Goal: Book appointment/travel/reservation

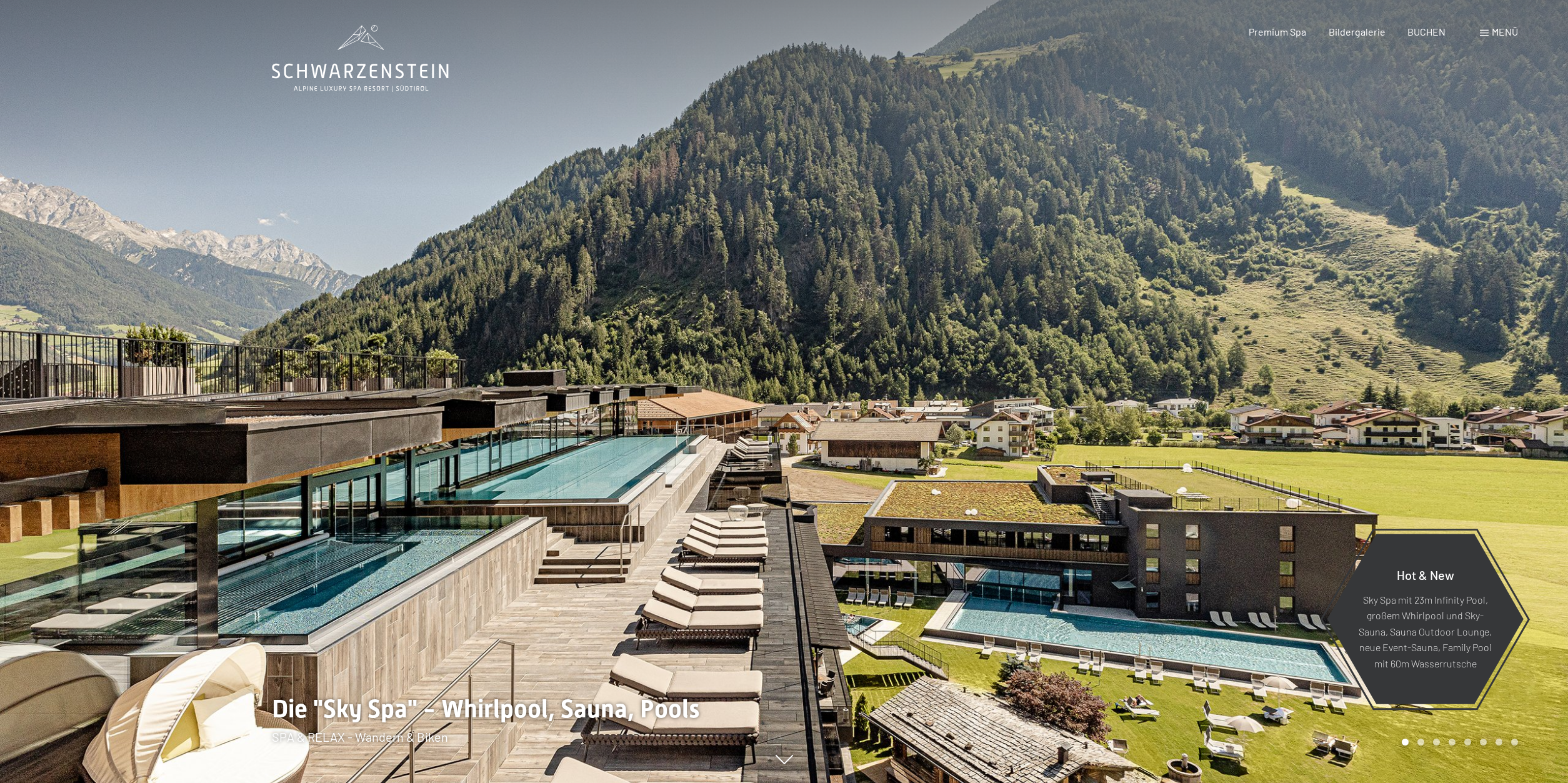
drag, startPoint x: 1185, startPoint y: 426, endPoint x: 746, endPoint y: 362, distance: 443.6
click at [746, 782] on div at bounding box center [785, 783] width 1025 height 0
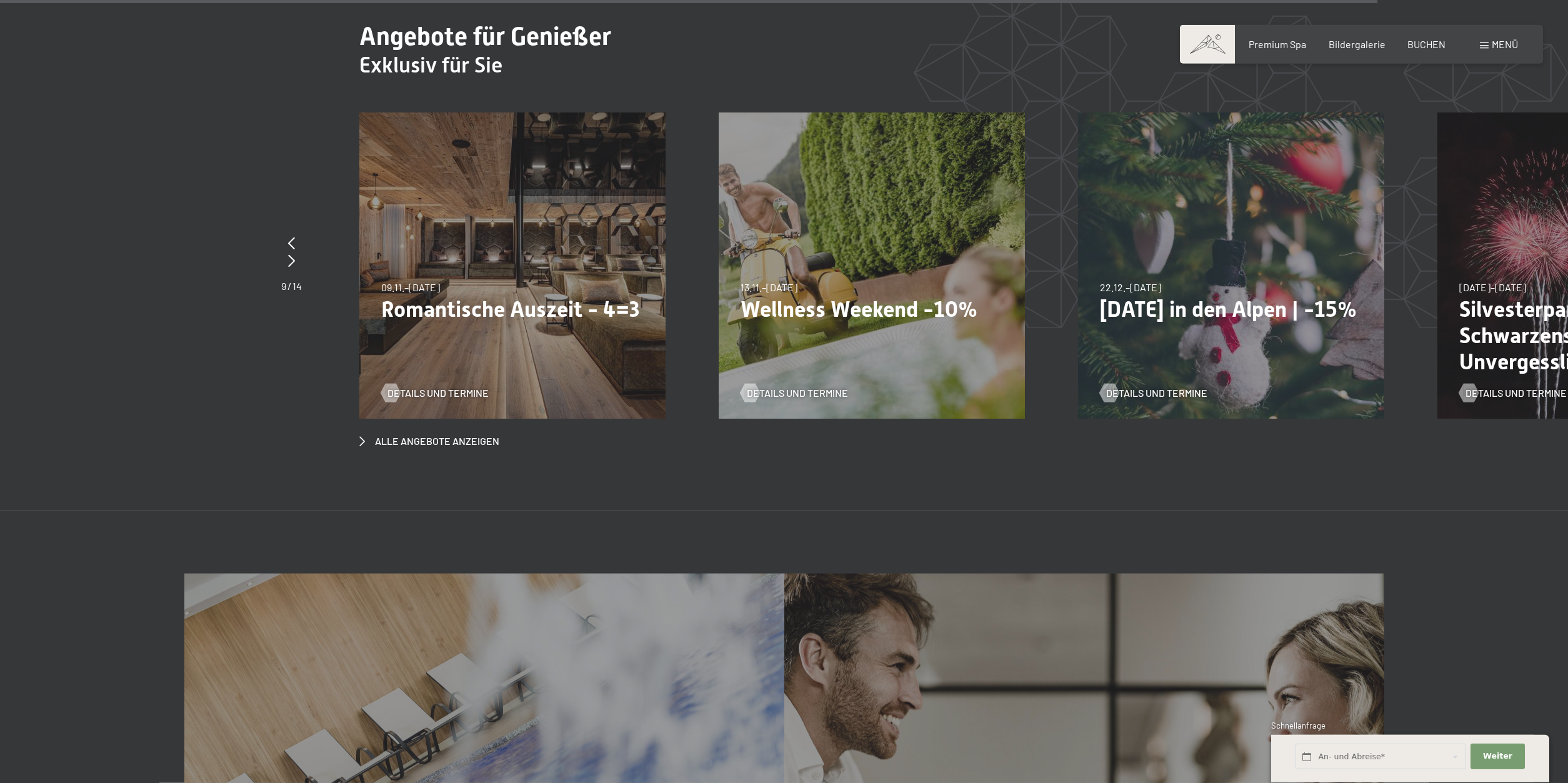
scroll to position [5935, 0]
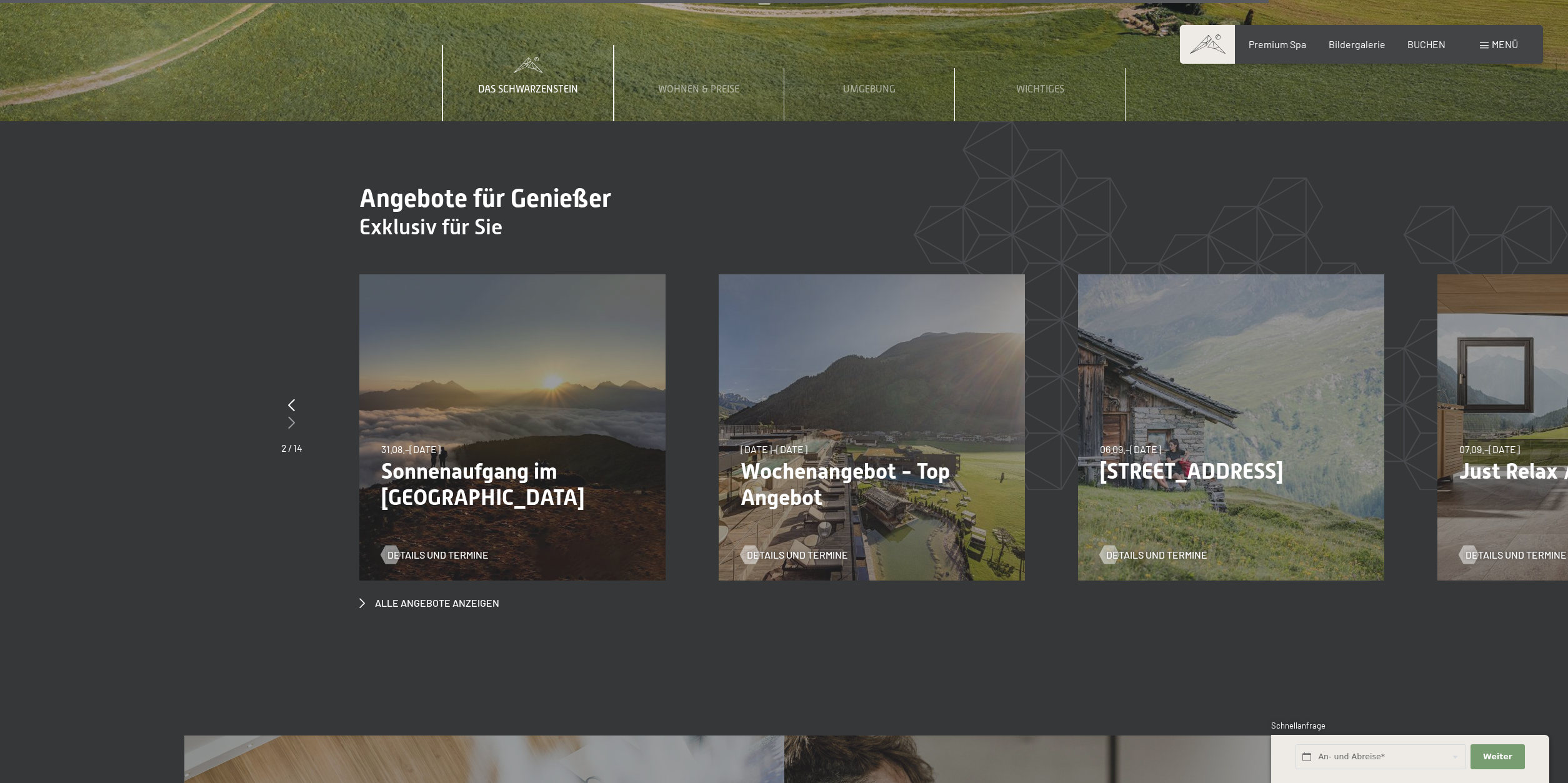
click at [293, 416] on icon at bounding box center [292, 422] width 7 height 12
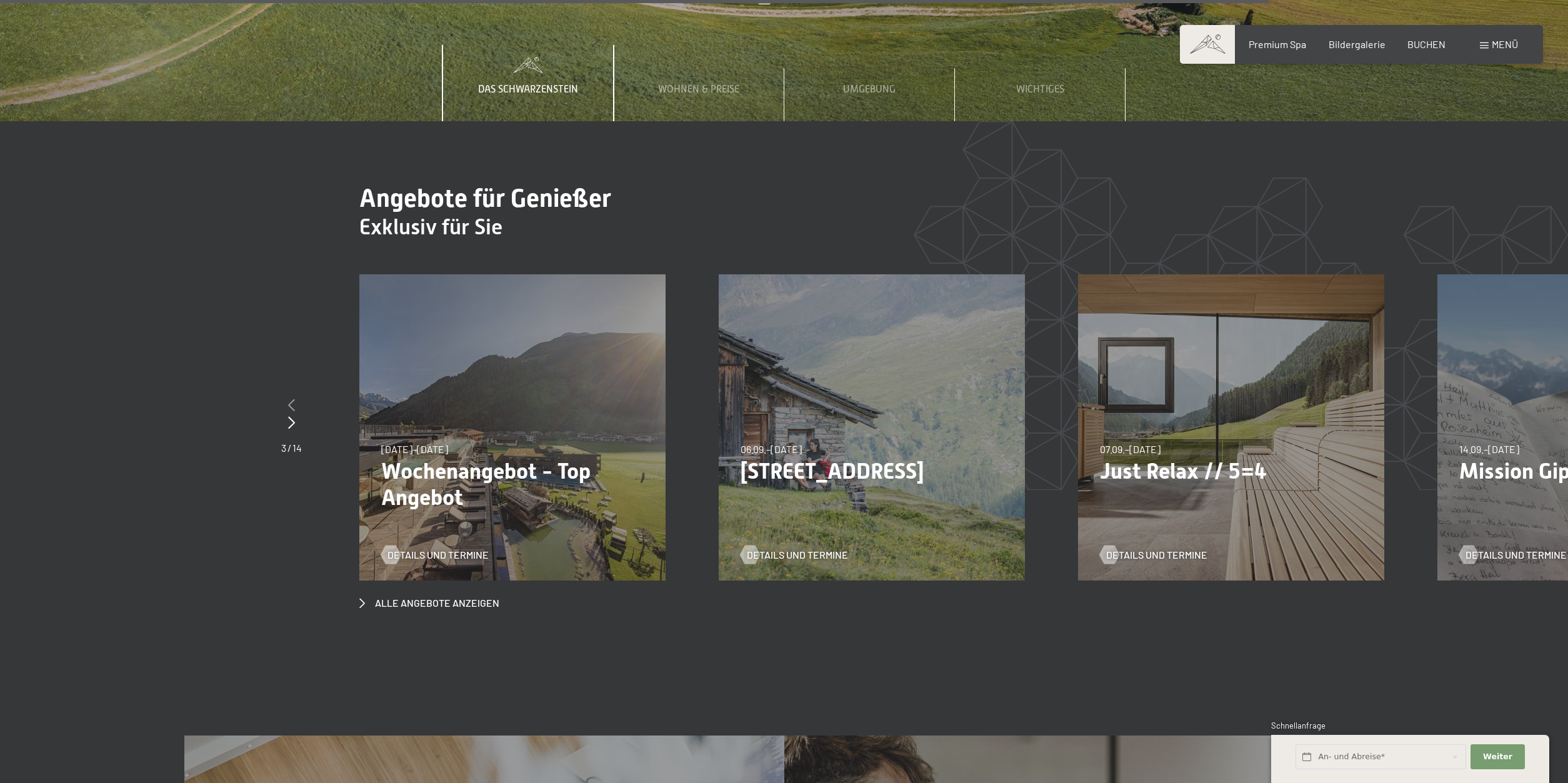
click at [292, 398] on icon at bounding box center [292, 404] width 7 height 12
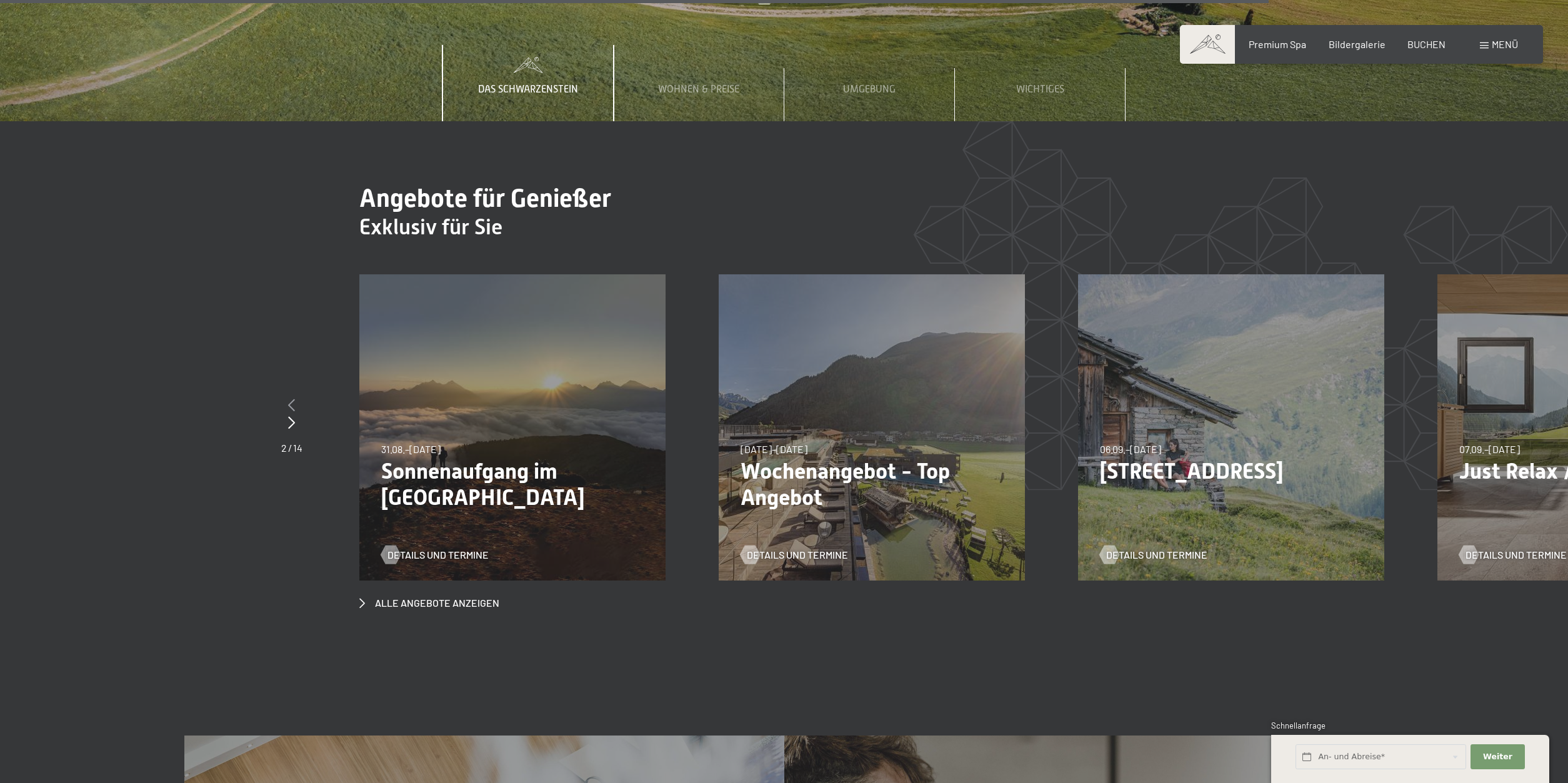
click at [292, 398] on icon at bounding box center [292, 404] width 7 height 12
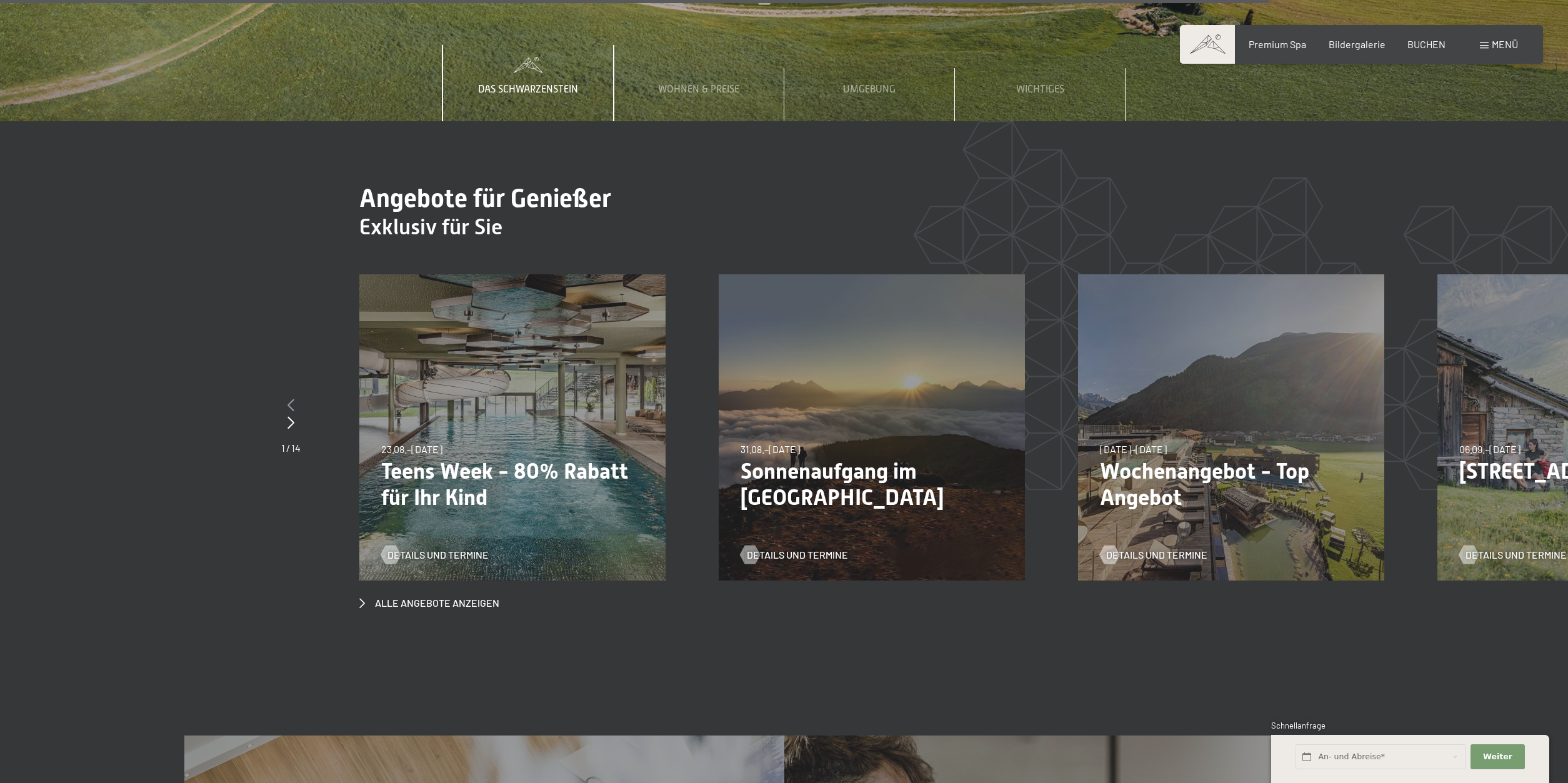
click at [292, 398] on icon at bounding box center [291, 404] width 7 height 12
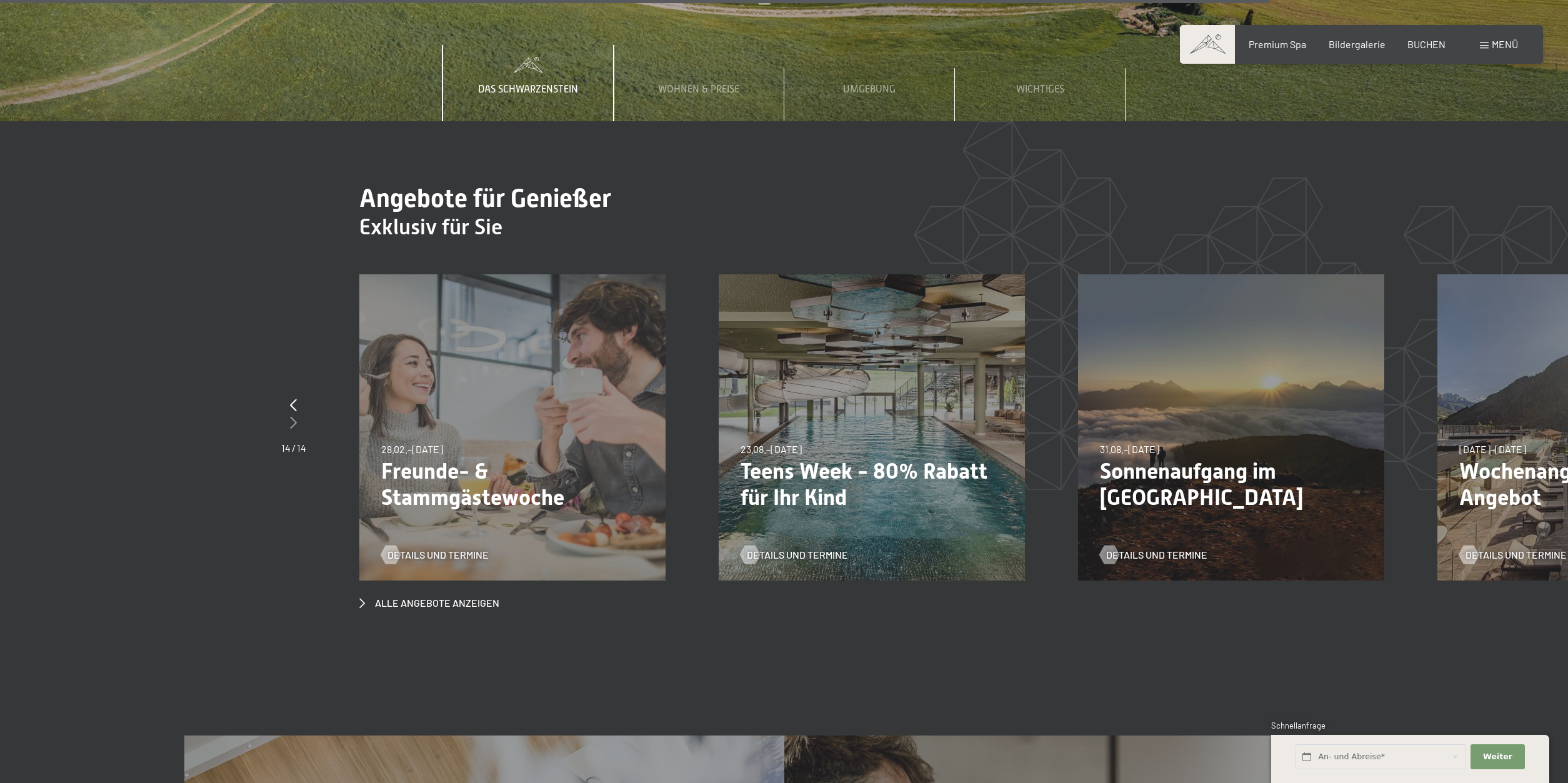
click at [293, 416] on icon at bounding box center [294, 422] width 7 height 12
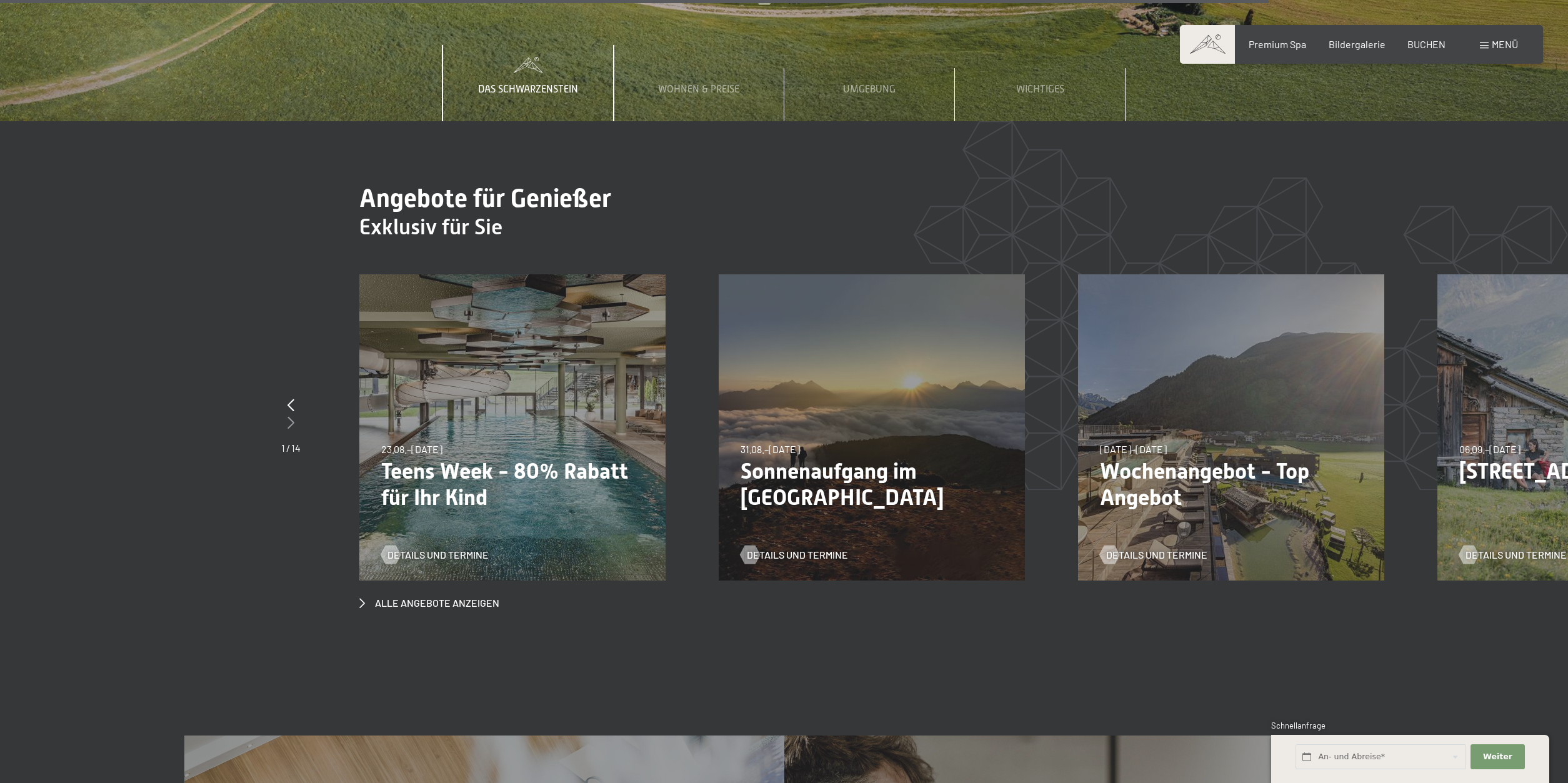
click at [293, 416] on icon at bounding box center [291, 422] width 7 height 12
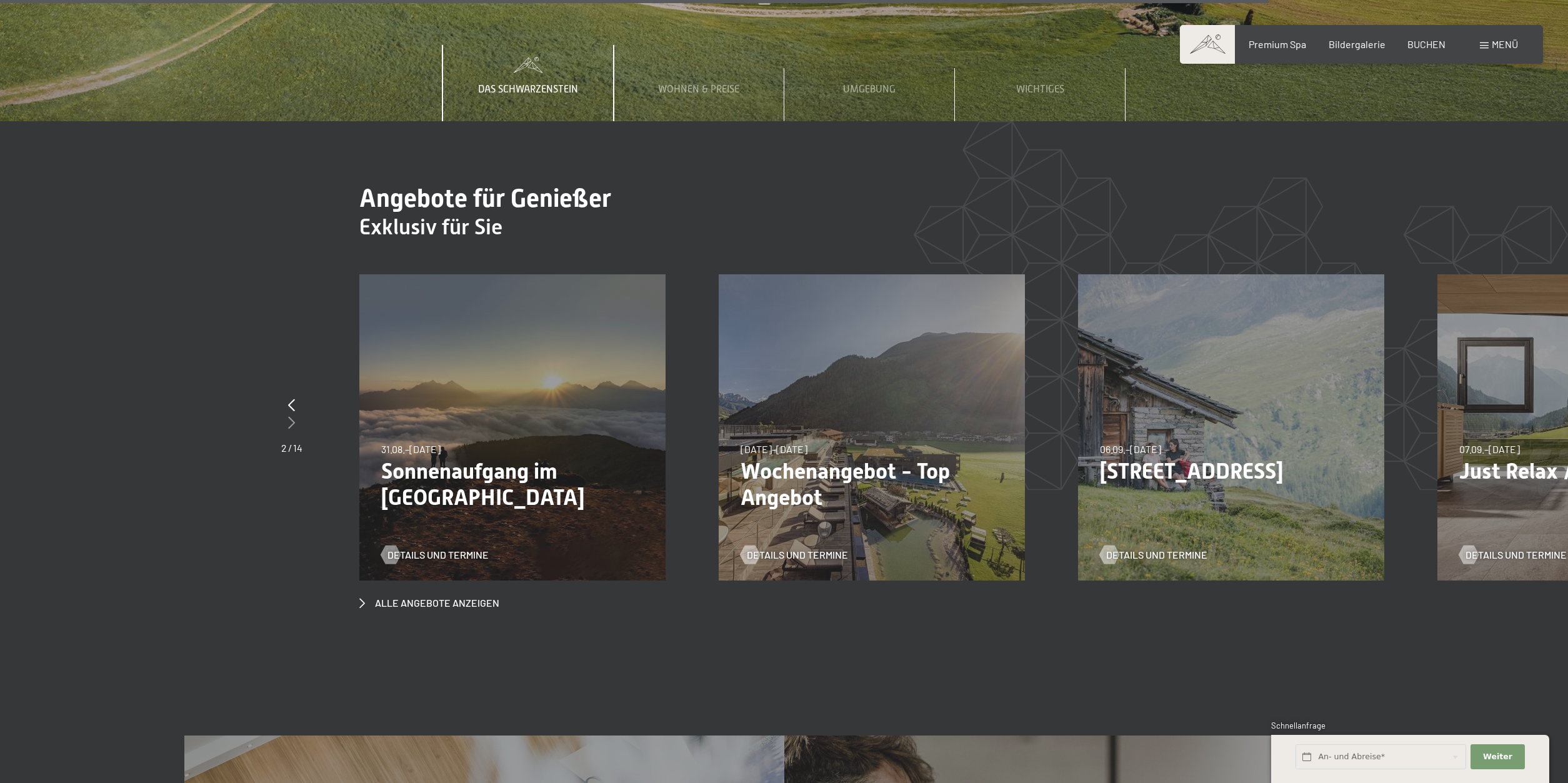
click at [293, 416] on icon at bounding box center [292, 422] width 7 height 12
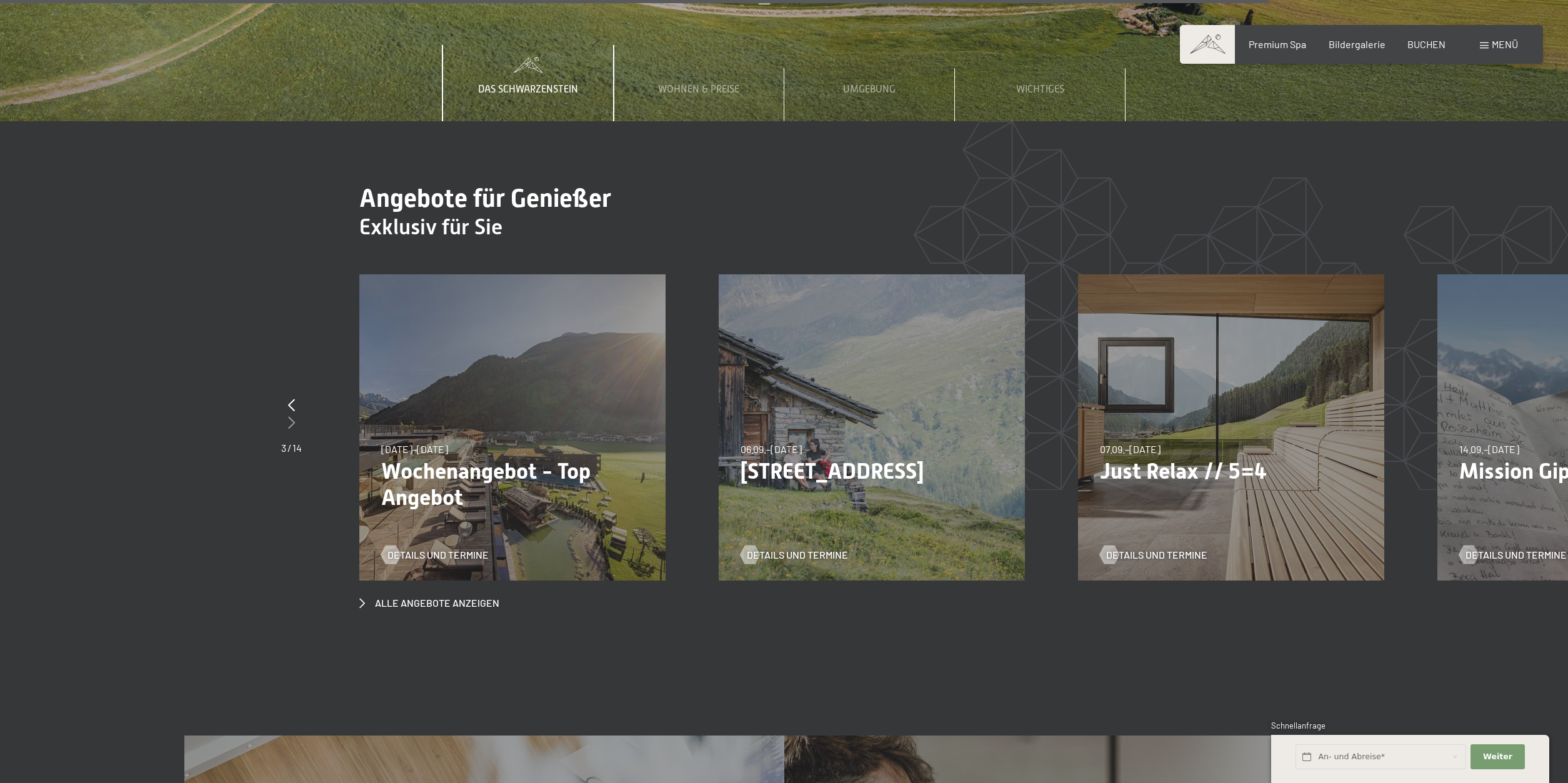
click at [293, 416] on icon at bounding box center [292, 422] width 7 height 12
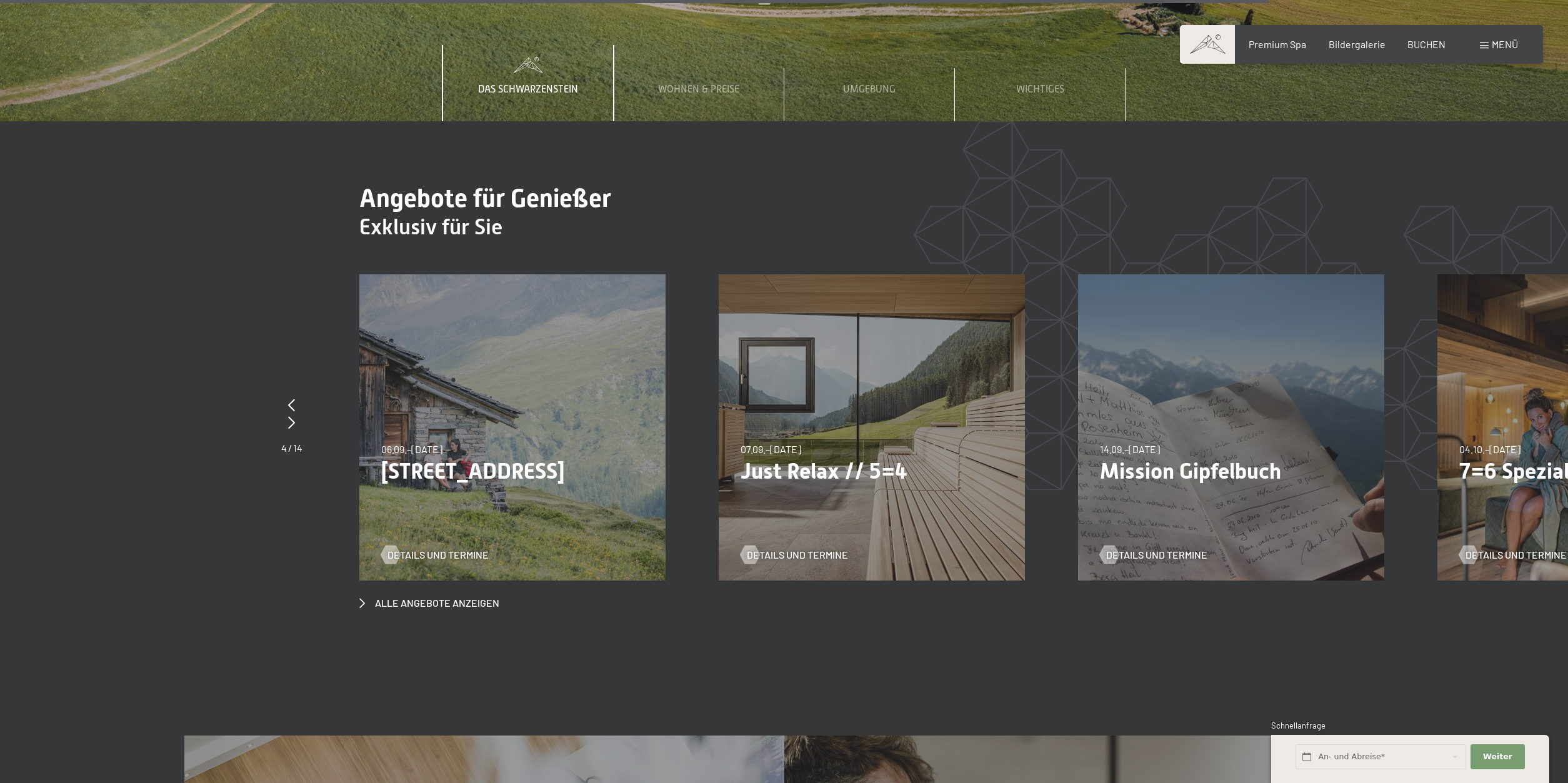
click at [854, 439] on div "07.09.–[DATE] 21.12.–[DATE] 11.01.–[DATE] 08.03.–[DATE] 08.11.–[DATE] 13.12.–[D…" at bounding box center [872, 428] width 307 height 306
click at [802, 548] on span "Details und Termine" at bounding box center [809, 554] width 101 height 14
